Goal: Information Seeking & Learning: Learn about a topic

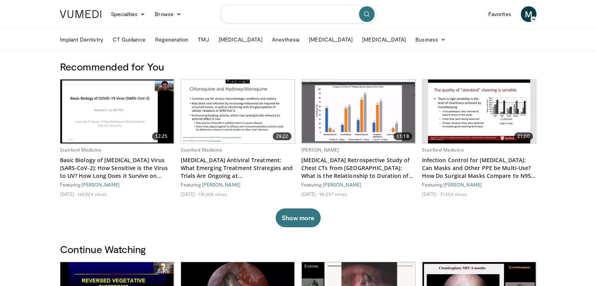
click at [337, 16] on input "Search topics, interventions" at bounding box center [298, 14] width 157 height 19
type input "**********"
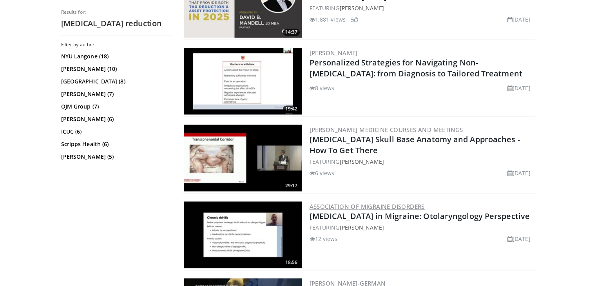
scroll to position [1136, 0]
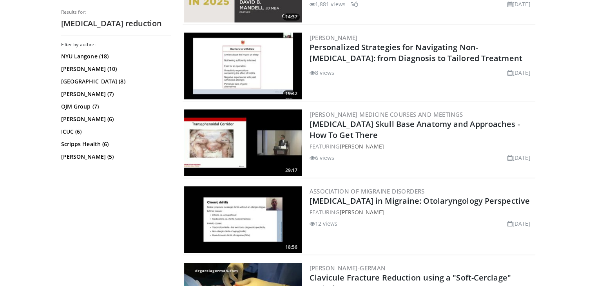
click at [247, 145] on img at bounding box center [243, 142] width 118 height 67
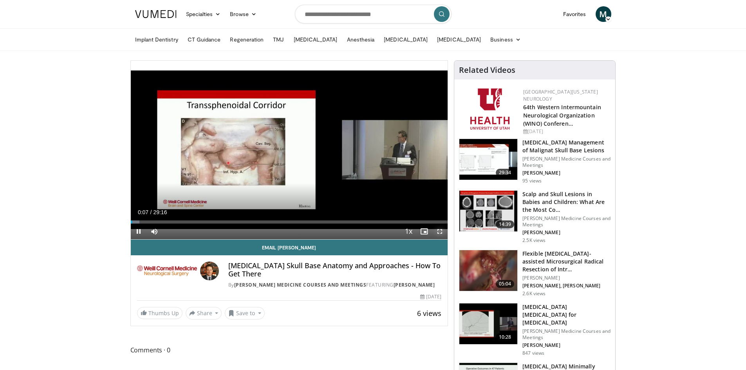
click at [439, 232] on span "Video Player" at bounding box center [440, 232] width 16 height 16
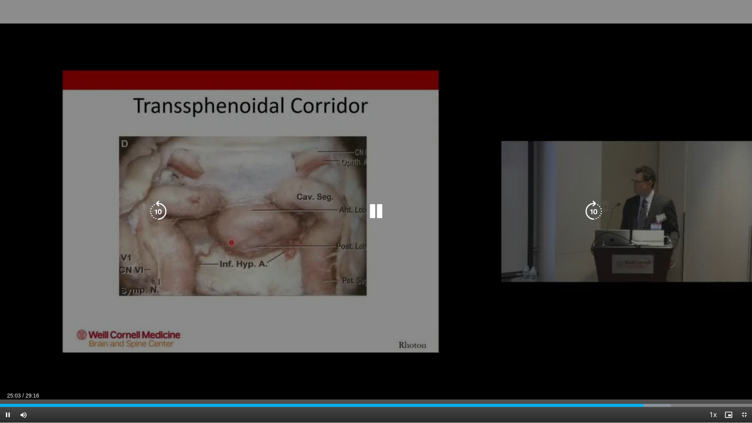
click at [376, 206] on icon "Video Player" at bounding box center [376, 212] width 22 height 22
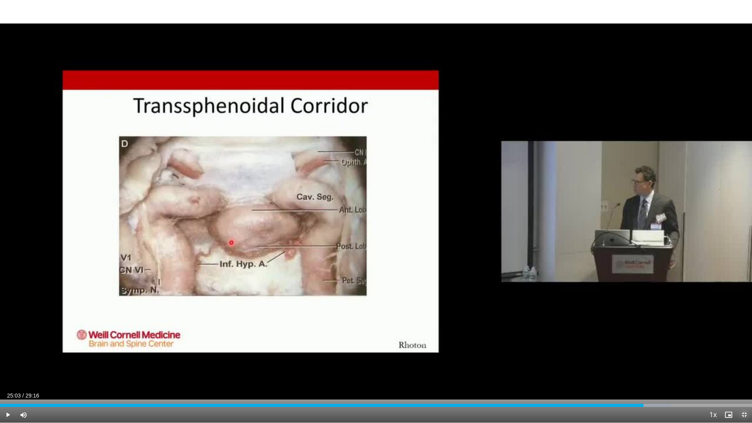
click at [601, 286] on span "Video Player" at bounding box center [745, 415] width 16 height 16
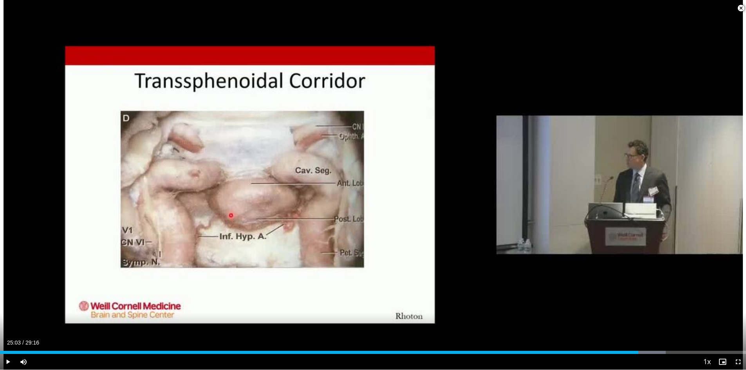
scroll to position [392, 0]
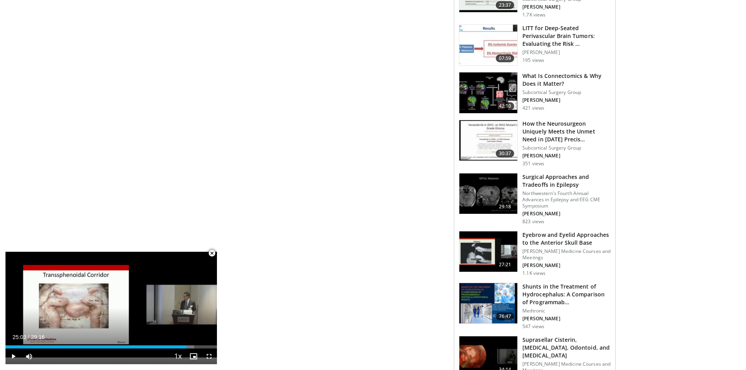
click at [491, 248] on img at bounding box center [489, 252] width 58 height 41
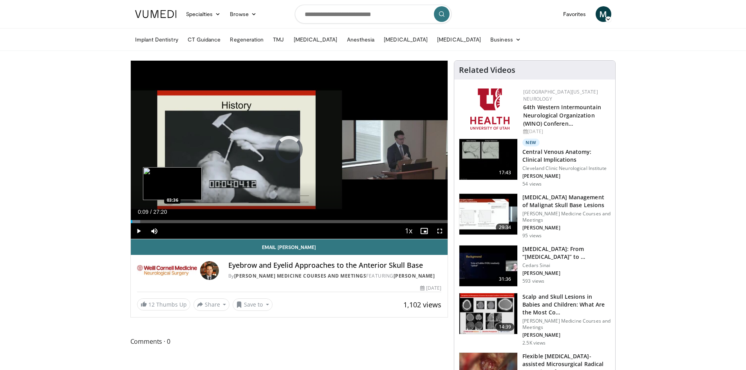
click at [172, 221] on div "Loaded : 3.02% 00:09 03:36" at bounding box center [289, 221] width 317 height 3
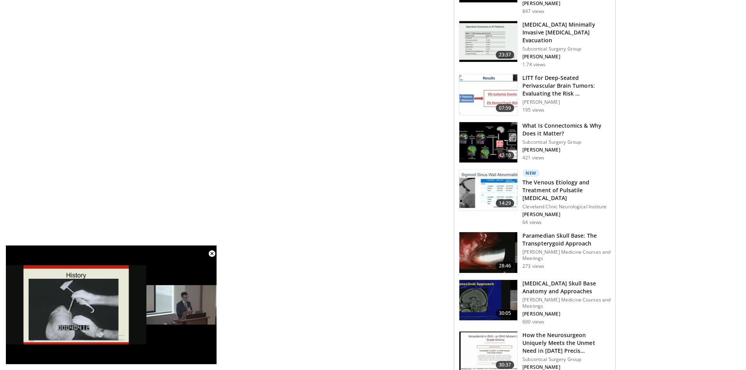
scroll to position [470, 0]
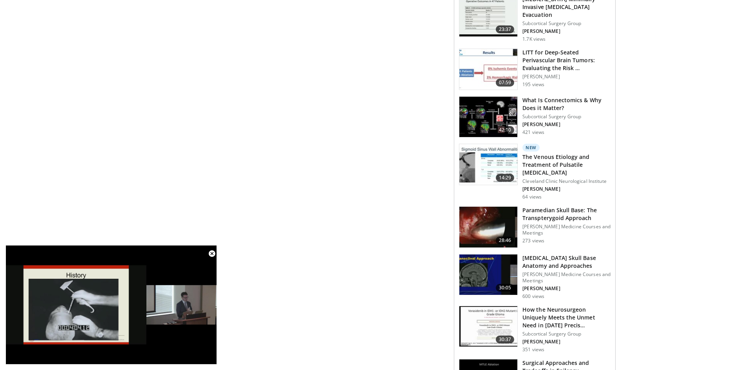
click at [487, 257] on img at bounding box center [489, 275] width 58 height 41
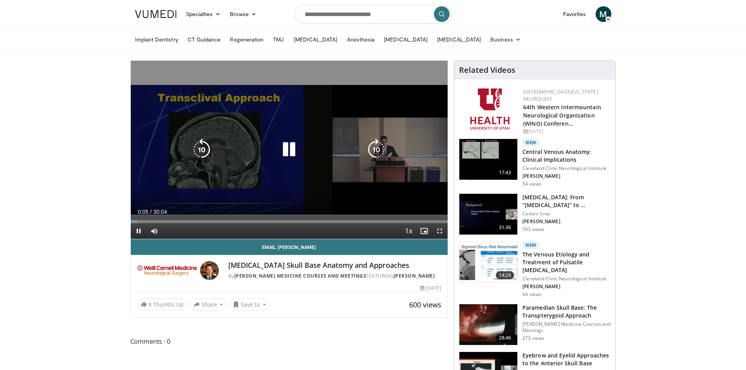
click at [290, 150] on icon "Video Player" at bounding box center [289, 150] width 22 height 22
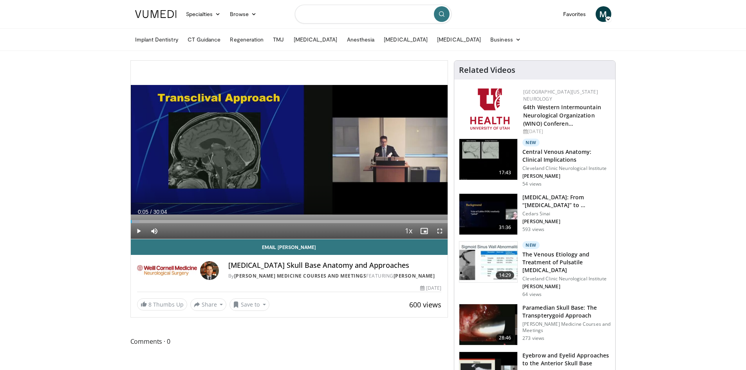
click at [349, 11] on input "Search topics, interventions" at bounding box center [373, 14] width 157 height 19
type input "**********"
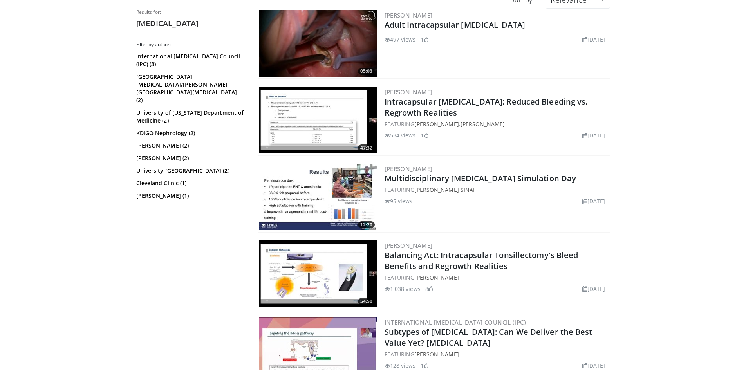
scroll to position [118, 0]
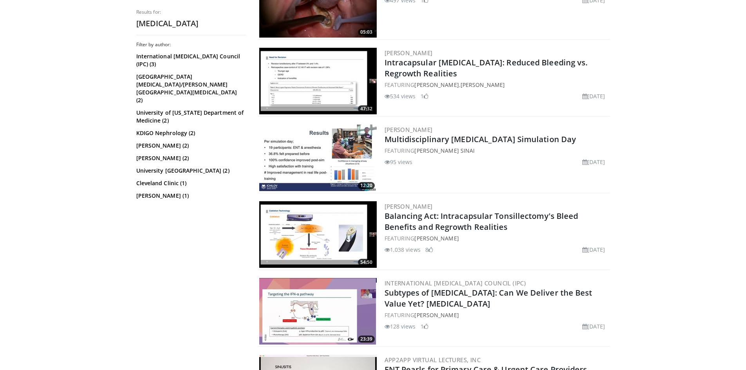
click at [310, 239] on img at bounding box center [318, 234] width 118 height 67
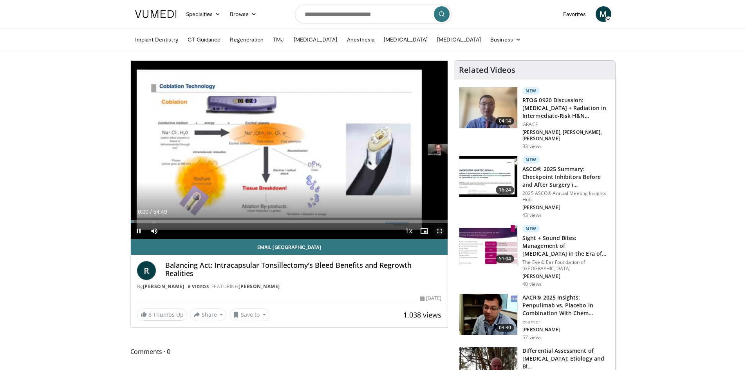
click at [439, 231] on span "Video Player" at bounding box center [440, 231] width 16 height 16
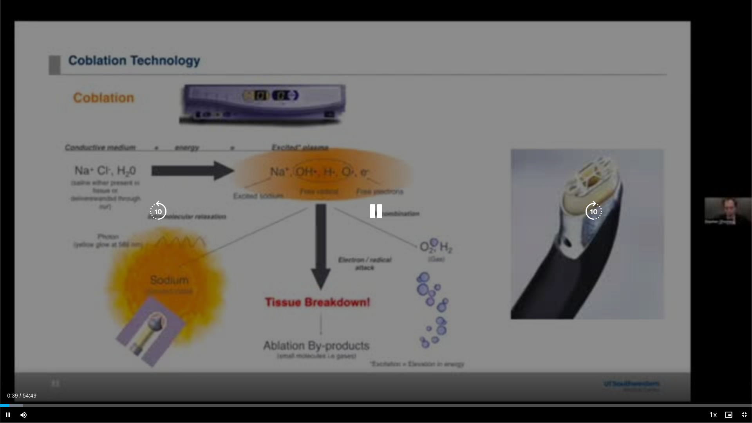
click at [377, 207] on icon "Video Player" at bounding box center [376, 212] width 22 height 22
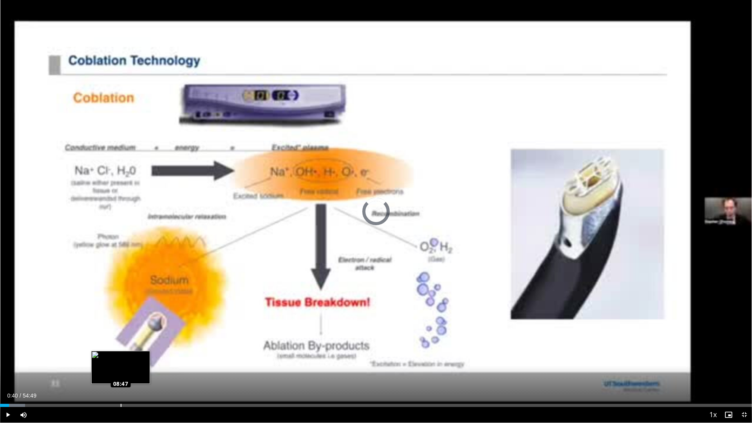
click at [121, 370] on div "Loaded : 3.34% 08:47 08:47" at bounding box center [376, 403] width 752 height 7
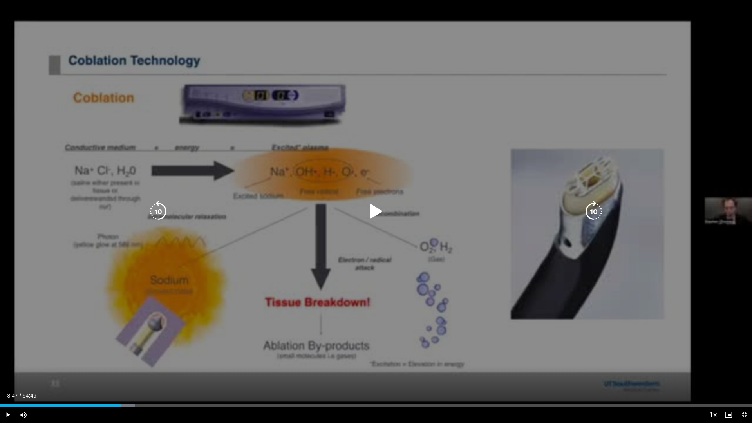
click at [378, 206] on icon "Video Player" at bounding box center [376, 212] width 22 height 22
click at [382, 211] on icon "Video Player" at bounding box center [376, 212] width 22 height 22
